Goal: Navigation & Orientation: Find specific page/section

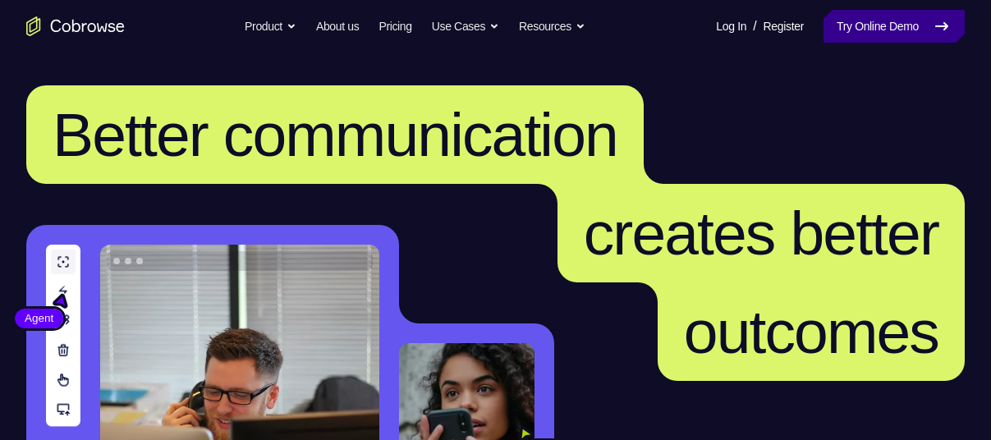
click at [844, 19] on link "Try Online Demo" at bounding box center [894, 26] width 141 height 33
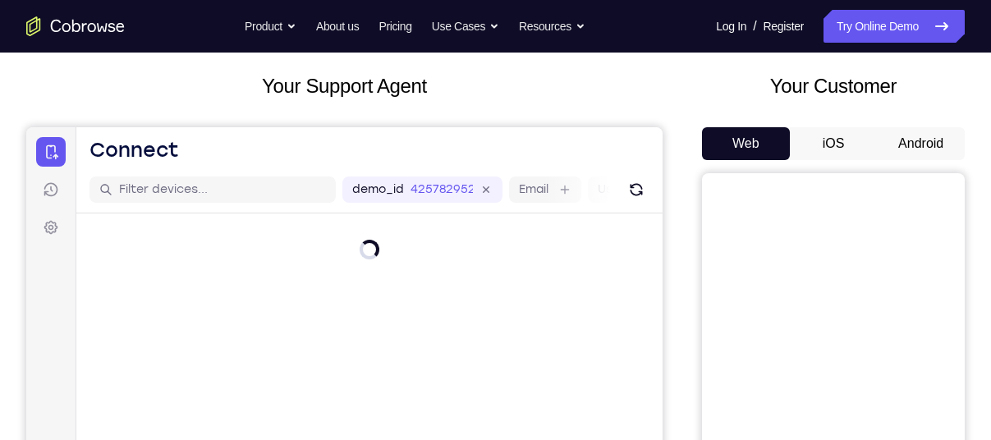
scroll to position [87, 0]
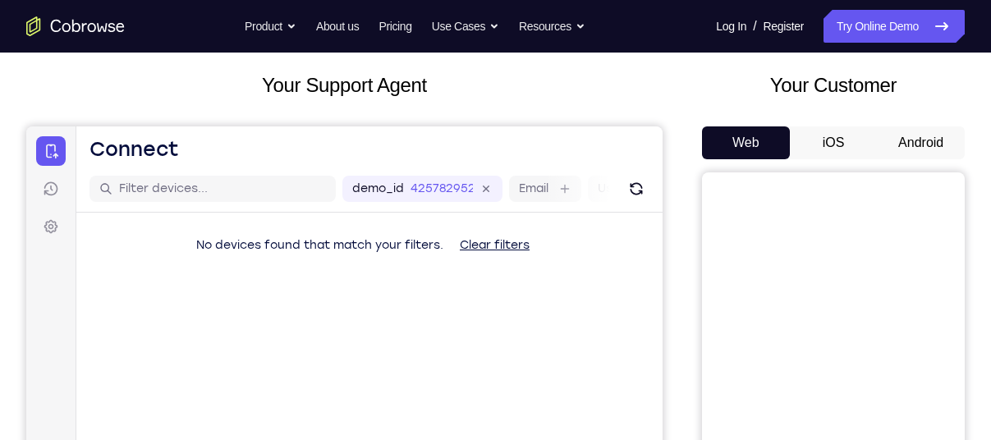
click at [899, 146] on button "Android" at bounding box center [921, 142] width 88 height 33
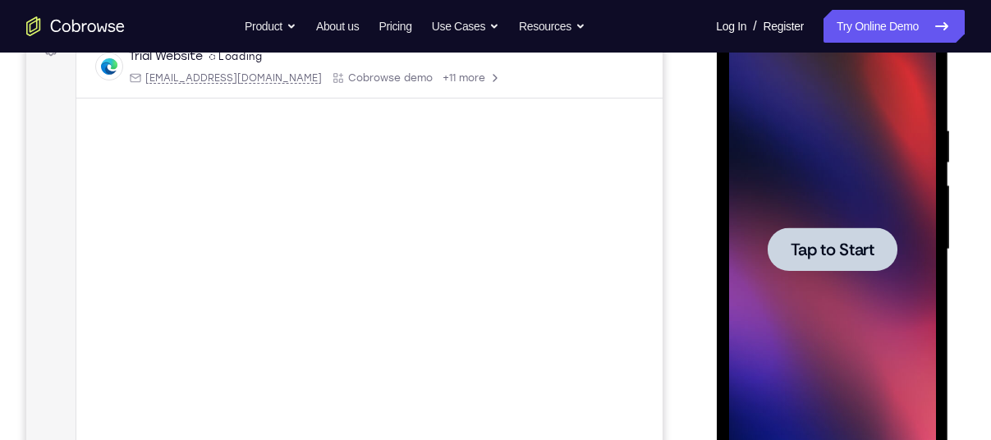
scroll to position [0, 0]
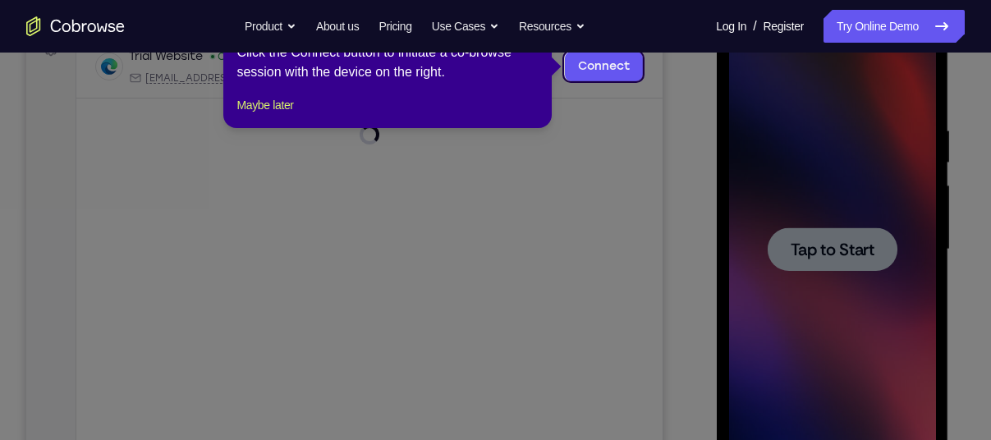
click at [797, 236] on icon at bounding box center [502, 220] width 1004 height 440
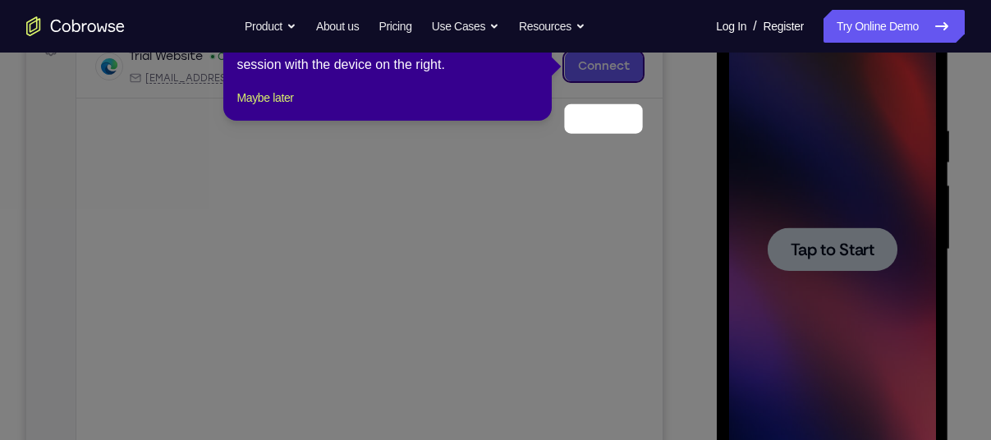
scroll to position [211, 0]
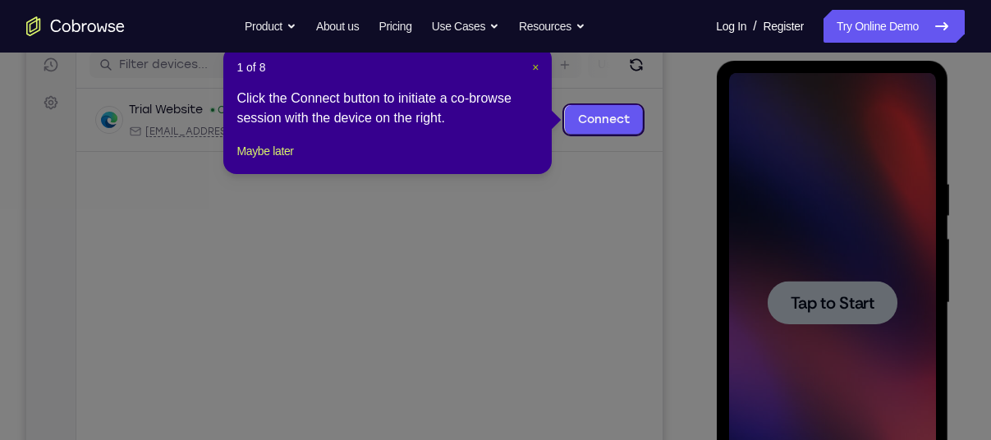
click at [536, 66] on span "×" at bounding box center [535, 67] width 7 height 13
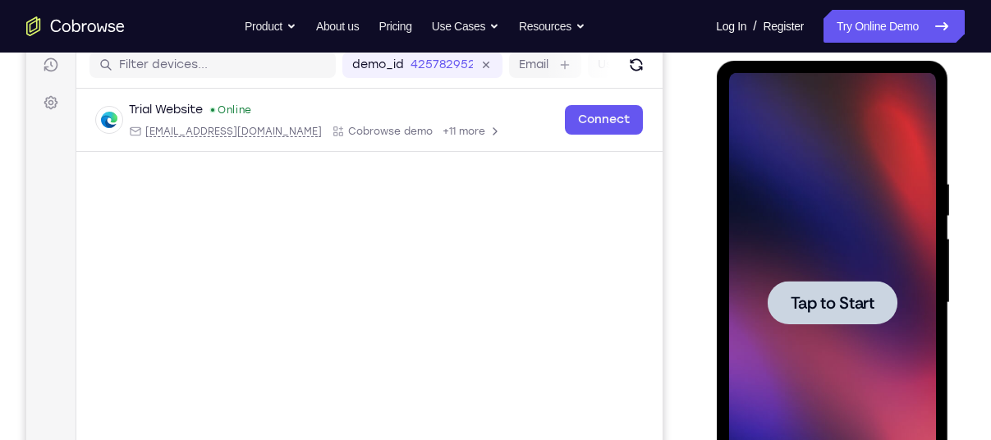
click at [837, 324] on div at bounding box center [831, 303] width 207 height 460
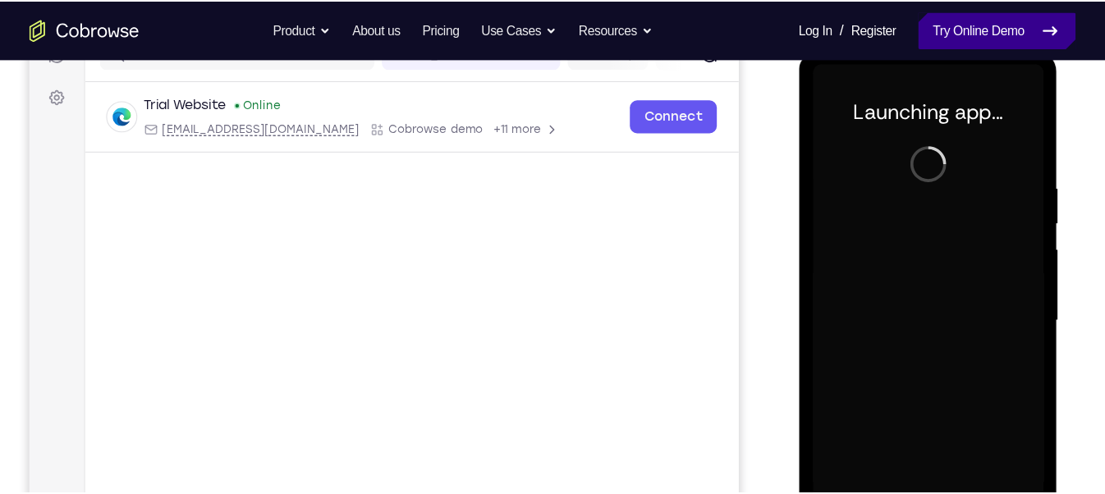
scroll to position [228, 0]
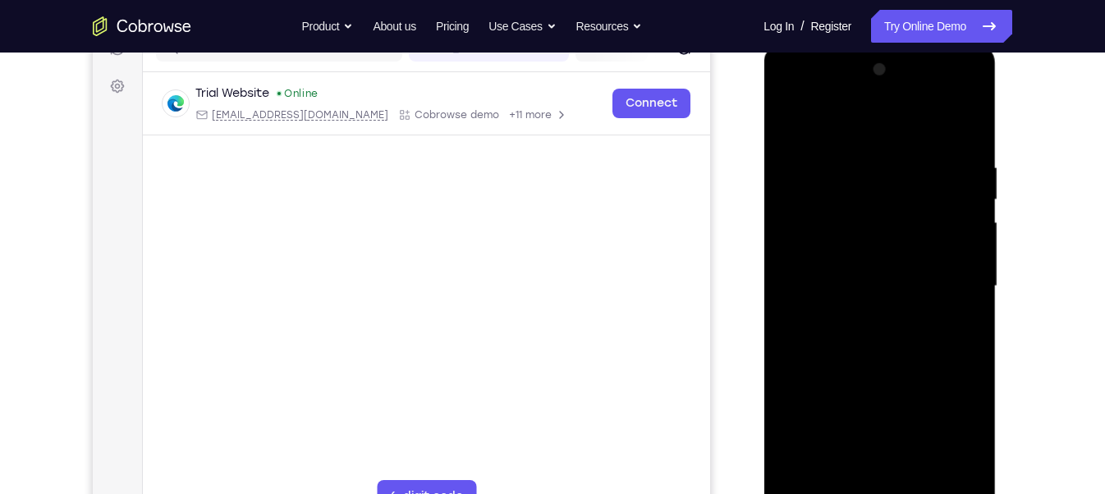
drag, startPoint x: 951, startPoint y: 17, endPoint x: 725, endPoint y: 149, distance: 261.7
click at [725, 149] on div "Your Support Agent Your Customer Web iOS Android" at bounding box center [553, 233] width 920 height 607
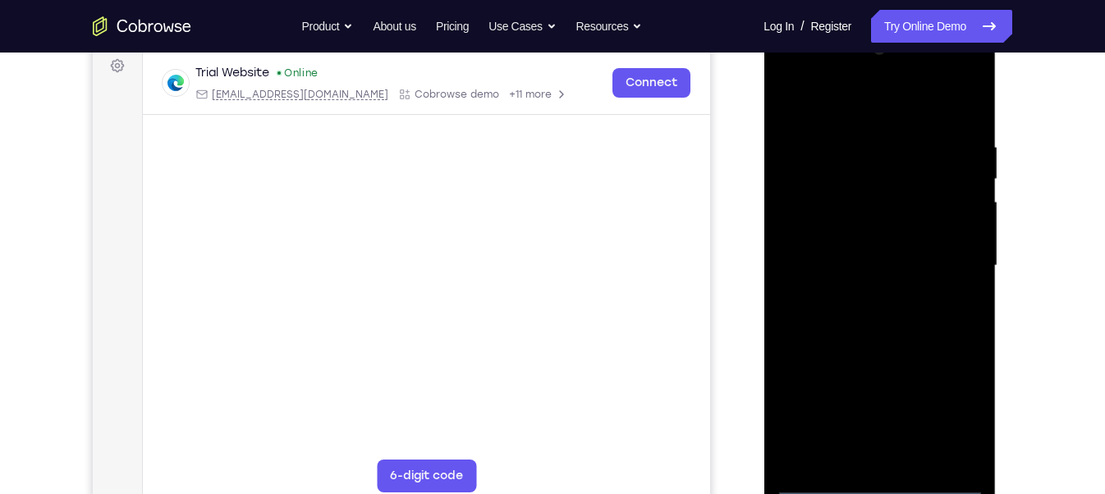
scroll to position [249, 0]
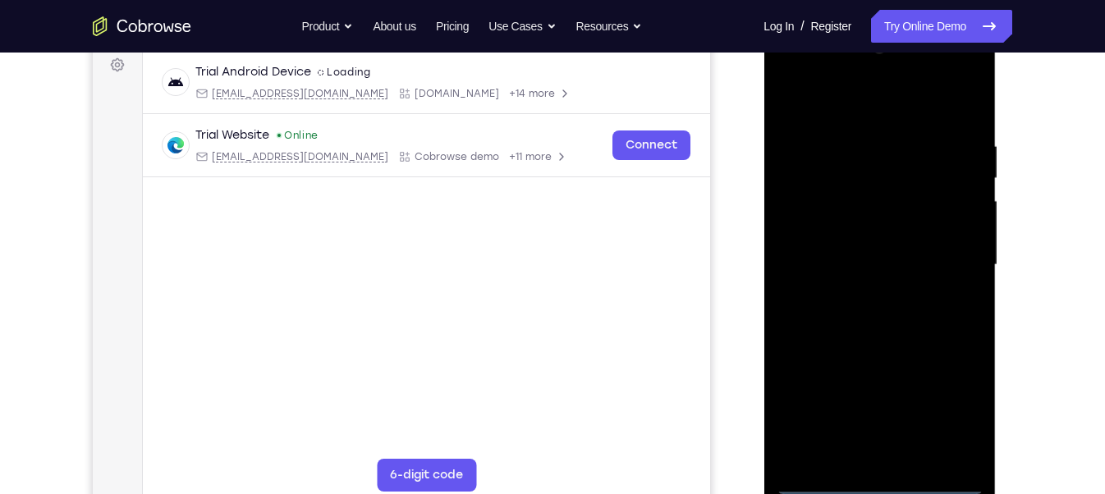
click at [884, 439] on div at bounding box center [879, 265] width 207 height 460
click at [957, 404] on div at bounding box center [879, 265] width 207 height 460
click at [856, 99] on div at bounding box center [879, 265] width 207 height 460
click at [953, 273] on div at bounding box center [879, 265] width 207 height 460
click at [862, 291] on div at bounding box center [879, 265] width 207 height 460
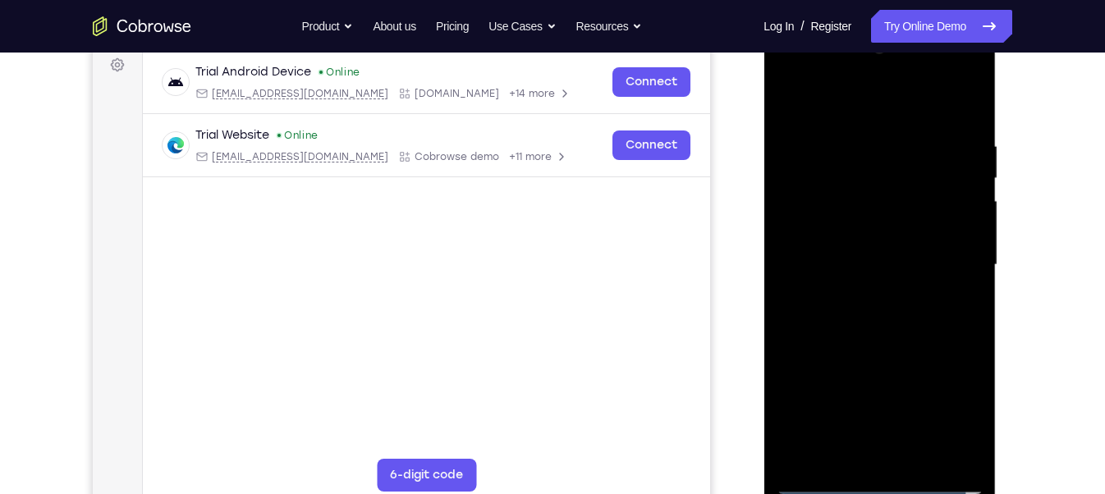
click at [838, 252] on div at bounding box center [879, 265] width 207 height 460
click at [853, 228] on div at bounding box center [879, 265] width 207 height 460
click at [853, 269] on div at bounding box center [879, 265] width 207 height 460
click at [971, 125] on div at bounding box center [879, 265] width 207 height 460
click at [788, 140] on div at bounding box center [879, 265] width 207 height 460
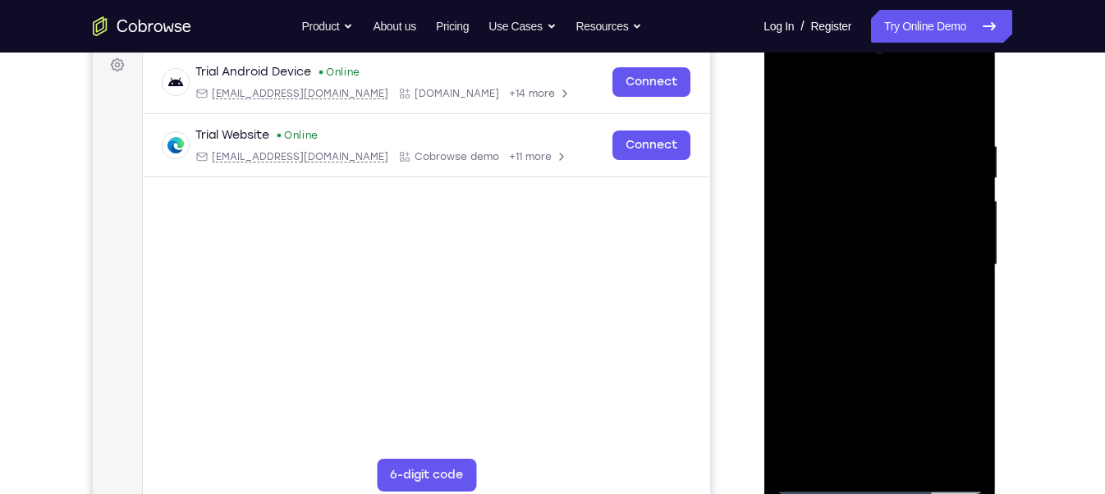
drag, startPoint x: 838, startPoint y: 109, endPoint x: 1078, endPoint y: 104, distance: 240.7
click at [990, 104] on html "Online web based iOS Simulators and Android Emulators. Run iPhone, iPad, Mobile…" at bounding box center [881, 269] width 234 height 493
click at [798, 439] on div at bounding box center [879, 265] width 207 height 460
drag, startPoint x: 900, startPoint y: 313, endPoint x: 884, endPoint y: 250, distance: 64.5
click at [884, 250] on div at bounding box center [879, 265] width 207 height 460
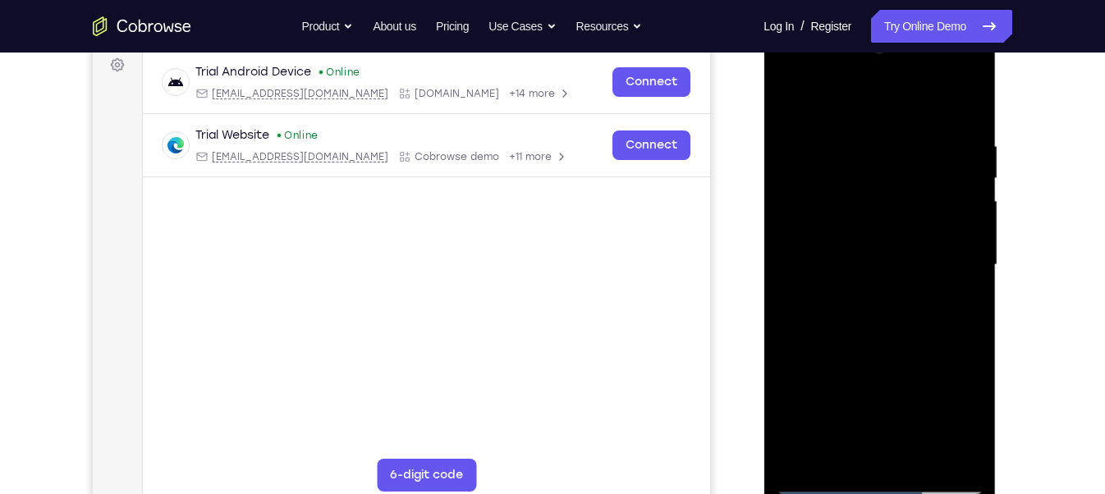
drag, startPoint x: 895, startPoint y: 330, endPoint x: 868, endPoint y: 211, distance: 122.1
click at [868, 211] on div at bounding box center [879, 265] width 207 height 460
click at [825, 245] on div at bounding box center [879, 265] width 207 height 460
drag, startPoint x: 891, startPoint y: 234, endPoint x: 896, endPoint y: 325, distance: 91.3
click at [896, 325] on div at bounding box center [879, 265] width 207 height 460
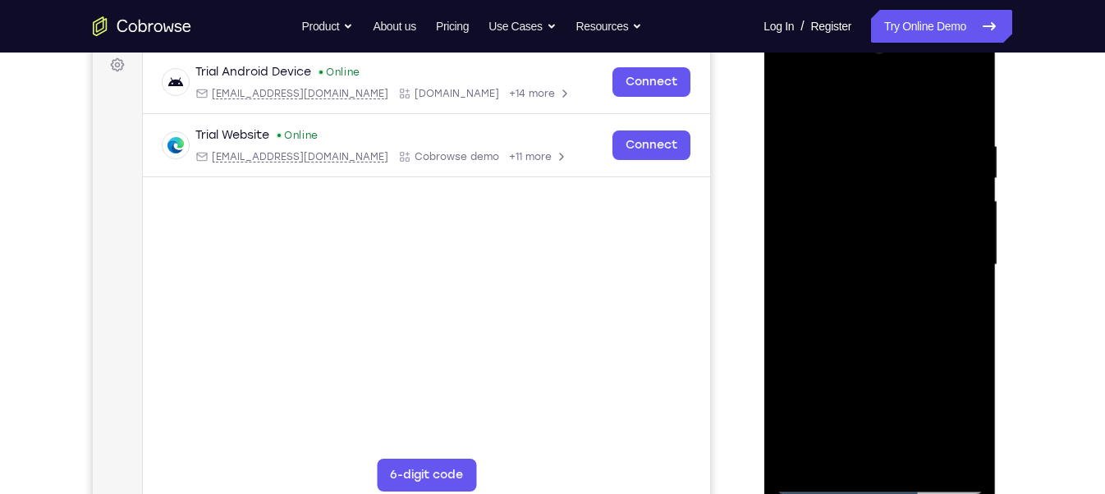
click at [792, 102] on div at bounding box center [879, 265] width 207 height 460
click at [970, 97] on div at bounding box center [879, 265] width 207 height 460
click at [839, 126] on div at bounding box center [879, 265] width 207 height 460
click at [790, 99] on div at bounding box center [879, 265] width 207 height 460
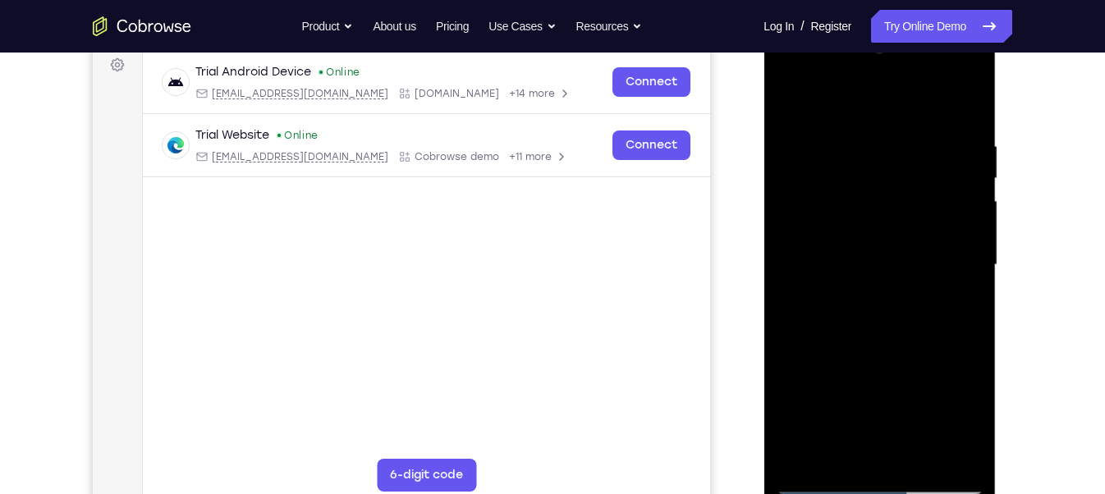
click at [825, 209] on div at bounding box center [879, 265] width 207 height 460
click at [799, 154] on div at bounding box center [879, 265] width 207 height 460
drag, startPoint x: 799, startPoint y: 154, endPoint x: 917, endPoint y: 247, distance: 150.8
click at [917, 247] on div at bounding box center [879, 265] width 207 height 460
click at [940, 439] on div at bounding box center [879, 265] width 207 height 460
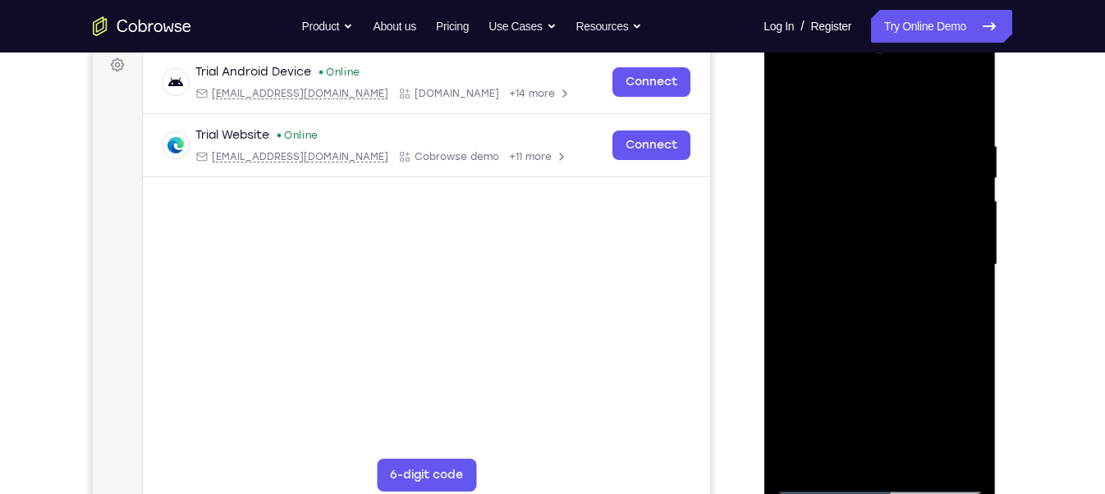
click at [944, 439] on div at bounding box center [879, 265] width 207 height 460
click at [962, 107] on div at bounding box center [879, 265] width 207 height 460
click at [862, 275] on div at bounding box center [879, 265] width 207 height 460
click at [895, 279] on div at bounding box center [879, 265] width 207 height 460
click at [788, 100] on div at bounding box center [879, 265] width 207 height 460
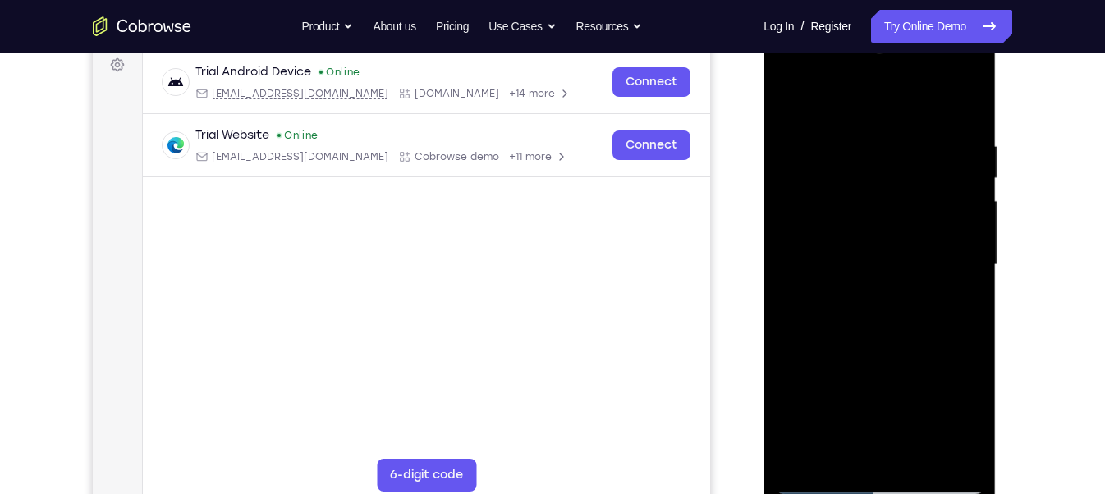
click at [799, 439] on div at bounding box center [879, 265] width 207 height 460
click at [954, 439] on div at bounding box center [879, 265] width 207 height 460
click at [801, 439] on div at bounding box center [879, 265] width 207 height 460
click at [844, 130] on div at bounding box center [879, 265] width 207 height 460
click at [945, 439] on div at bounding box center [879, 265] width 207 height 460
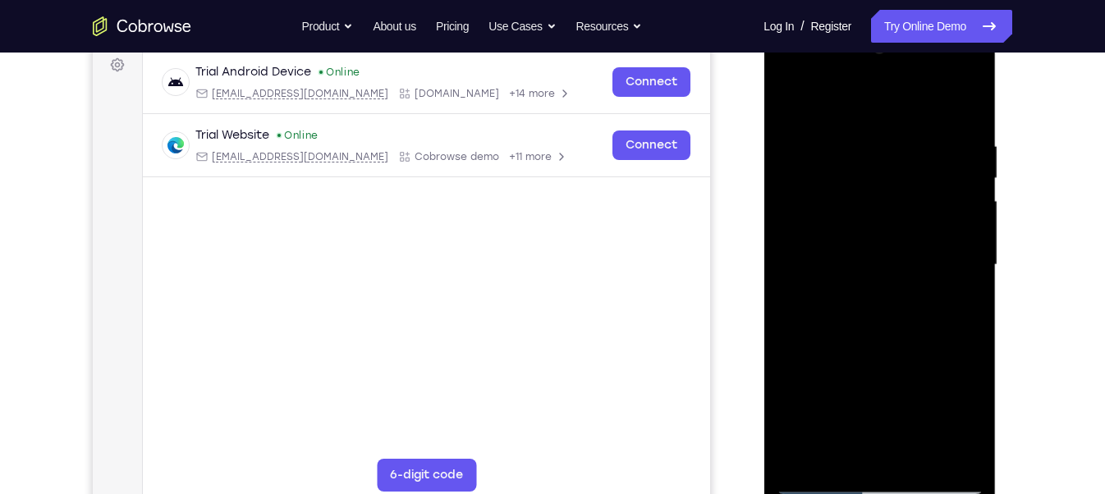
click at [963, 107] on div at bounding box center [879, 265] width 207 height 460
drag, startPoint x: 912, startPoint y: 325, endPoint x: 900, endPoint y: 292, distance: 35.9
click at [900, 292] on div at bounding box center [879, 265] width 207 height 460
click at [908, 122] on div at bounding box center [879, 265] width 207 height 460
click at [967, 107] on div at bounding box center [879, 265] width 207 height 460
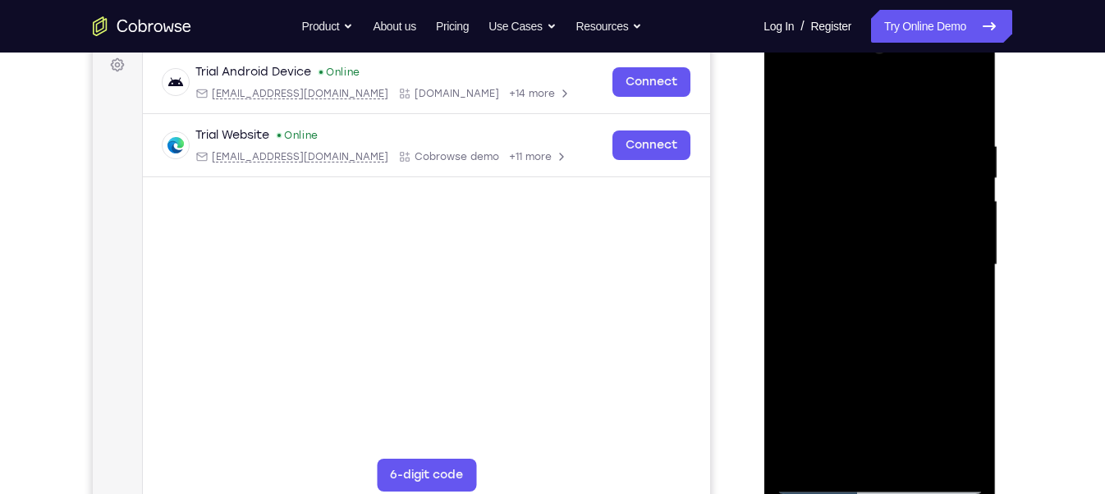
drag, startPoint x: 915, startPoint y: 314, endPoint x: 812, endPoint y: 92, distance: 244.4
click at [812, 92] on div at bounding box center [879, 265] width 207 height 460
click at [790, 235] on div at bounding box center [879, 265] width 207 height 460
drag, startPoint x: 889, startPoint y: 354, endPoint x: 772, endPoint y: 121, distance: 261.2
click at [772, 121] on div at bounding box center [880, 267] width 232 height 489
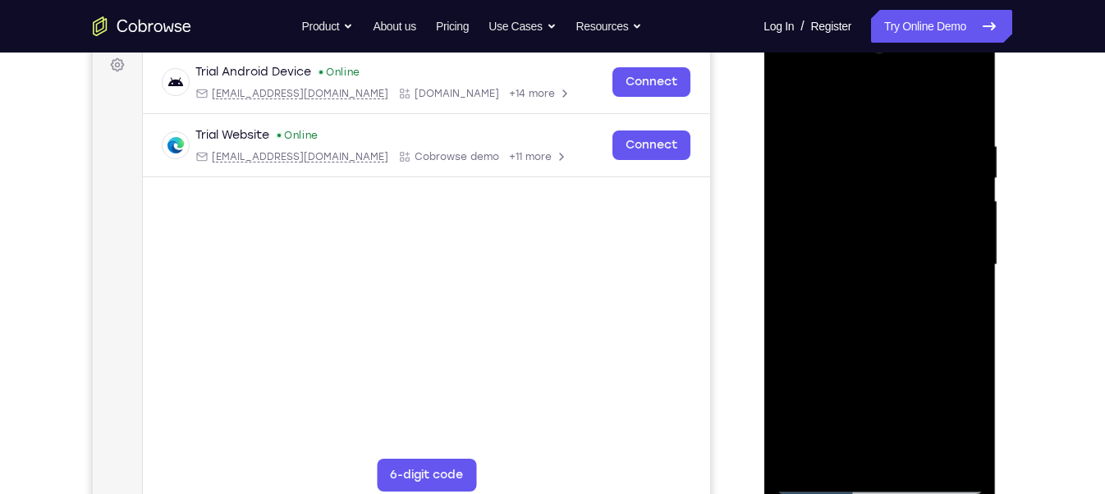
drag, startPoint x: 901, startPoint y: 320, endPoint x: 852, endPoint y: 226, distance: 106.5
click at [852, 226] on div at bounding box center [879, 265] width 207 height 460
drag, startPoint x: 936, startPoint y: 402, endPoint x: 794, endPoint y: 153, distance: 287.3
click at [794, 153] on div at bounding box center [879, 265] width 207 height 460
drag, startPoint x: 931, startPoint y: 374, endPoint x: 807, endPoint y: 91, distance: 308.9
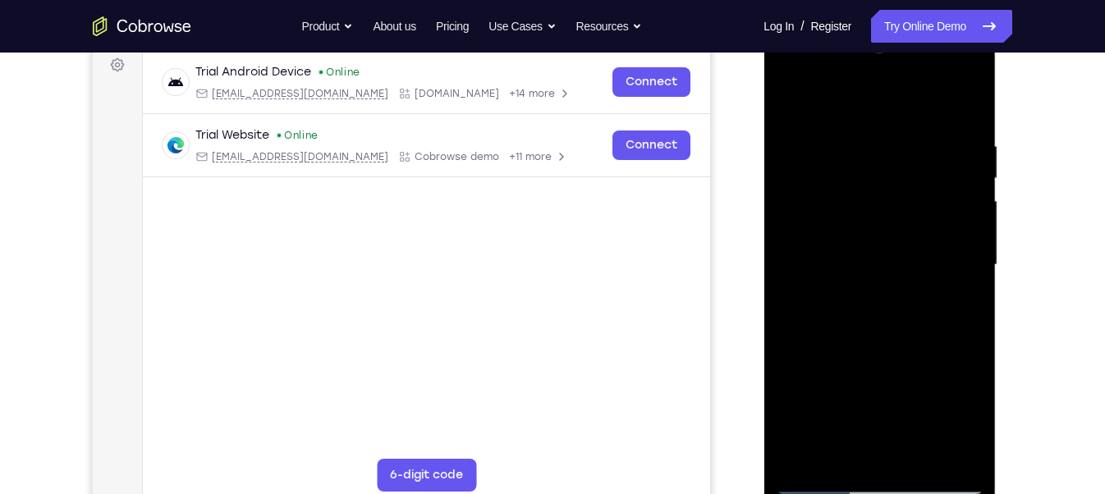
click at [807, 91] on div at bounding box center [879, 265] width 207 height 460
click at [926, 439] on div at bounding box center [879, 265] width 207 height 460
click at [886, 350] on div at bounding box center [879, 265] width 207 height 460
click at [848, 174] on div at bounding box center [879, 265] width 207 height 460
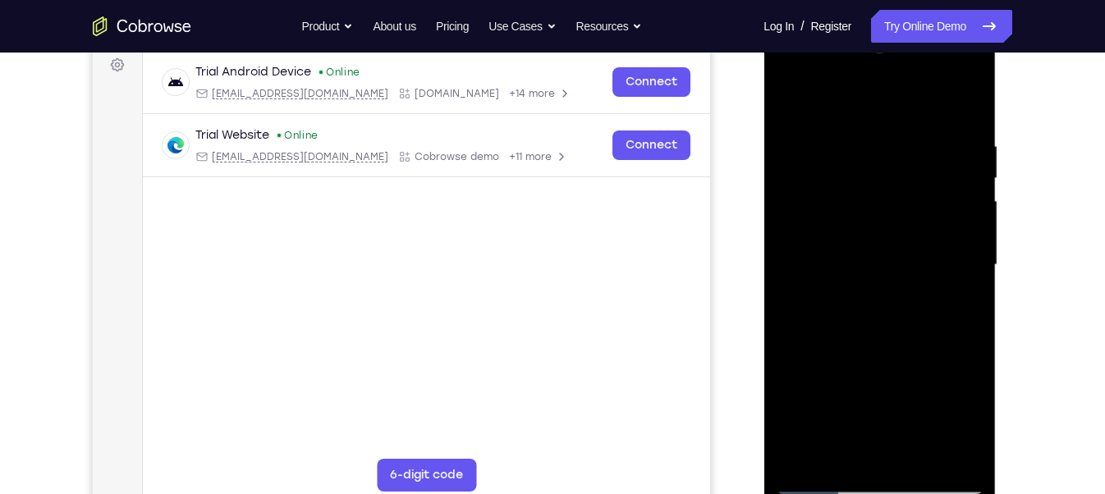
click at [914, 267] on div at bounding box center [879, 265] width 207 height 460
drag, startPoint x: 931, startPoint y: 179, endPoint x: 822, endPoint y: 175, distance: 109.3
click at [822, 175] on div at bounding box center [879, 265] width 207 height 460
drag, startPoint x: 890, startPoint y: 395, endPoint x: 903, endPoint y: 472, distance: 78.3
click at [903, 439] on div at bounding box center [879, 265] width 207 height 460
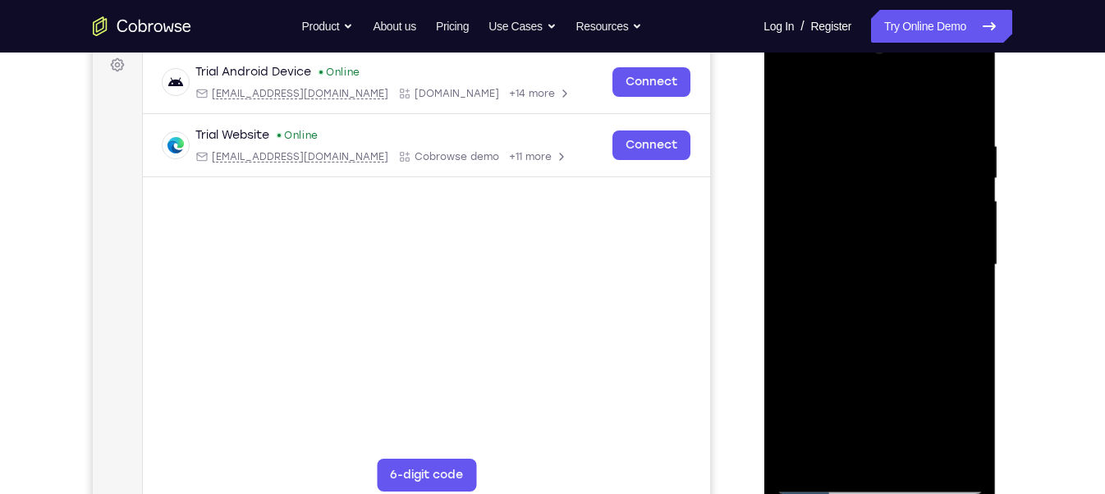
click at [816, 439] on div at bounding box center [879, 265] width 207 height 460
click at [797, 439] on div at bounding box center [879, 265] width 207 height 460
drag, startPoint x: 894, startPoint y: 226, endPoint x: 946, endPoint y: 400, distance: 181.9
click at [946, 400] on div at bounding box center [879, 265] width 207 height 460
click at [861, 143] on div at bounding box center [879, 265] width 207 height 460
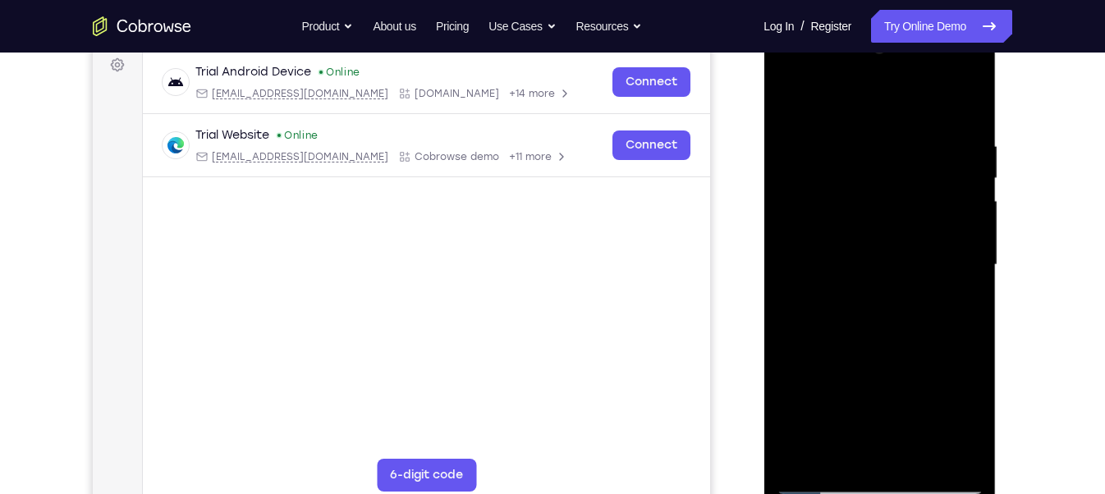
click at [966, 108] on div at bounding box center [879, 265] width 207 height 460
drag, startPoint x: 899, startPoint y: 357, endPoint x: 881, endPoint y: 179, distance: 179.1
click at [881, 179] on div at bounding box center [879, 265] width 207 height 460
click at [789, 318] on div at bounding box center [879, 265] width 207 height 460
click at [966, 160] on div at bounding box center [879, 265] width 207 height 460
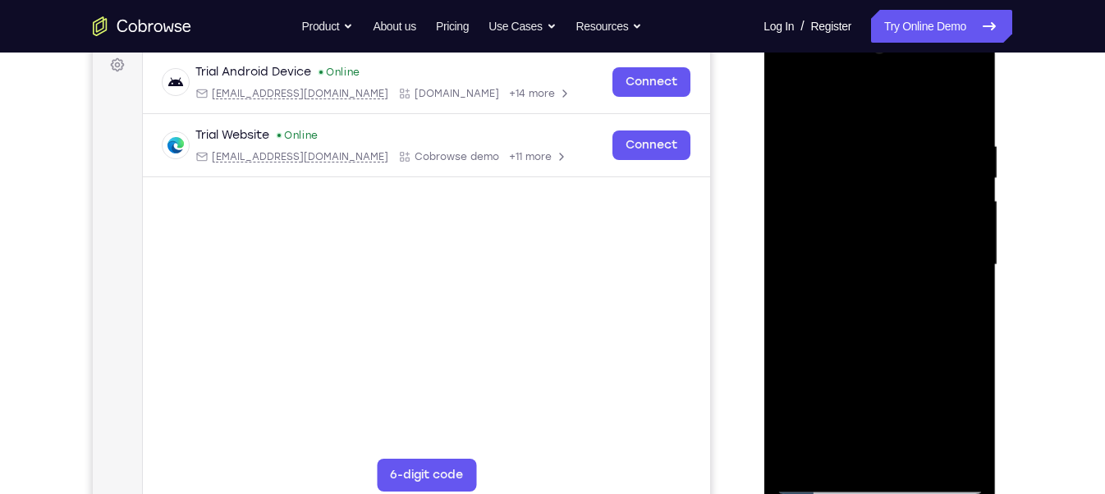
drag, startPoint x: 884, startPoint y: 169, endPoint x: 898, endPoint y: 360, distance: 191.1
click at [898, 360] on div at bounding box center [879, 265] width 207 height 460
drag, startPoint x: 912, startPoint y: 172, endPoint x: 898, endPoint y: 313, distance: 141.1
click at [898, 313] on div at bounding box center [879, 265] width 207 height 460
drag, startPoint x: 870, startPoint y: 207, endPoint x: 921, endPoint y: 430, distance: 229.1
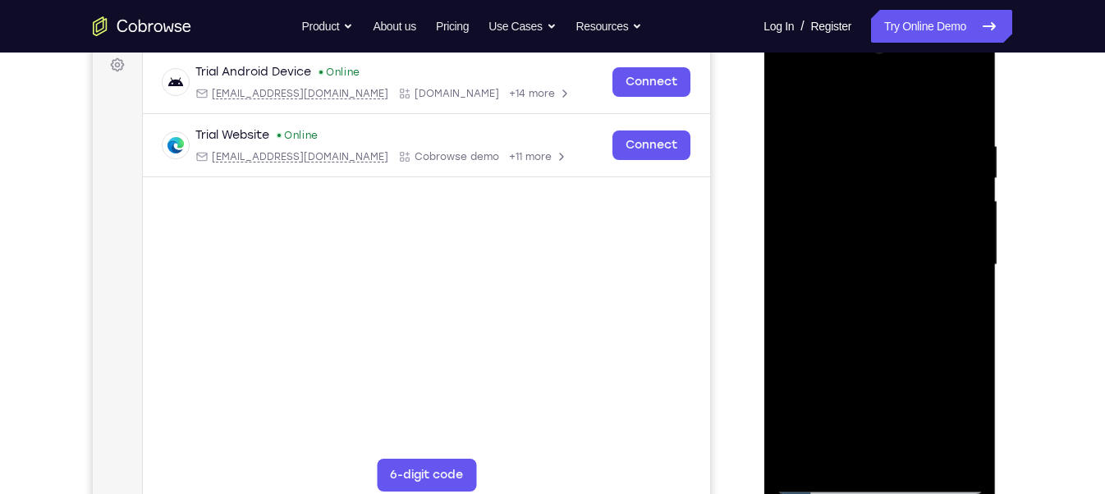
click at [921, 430] on div at bounding box center [879, 265] width 207 height 460
click at [973, 94] on div at bounding box center [879, 265] width 207 height 460
